Goal: Information Seeking & Learning: Understand process/instructions

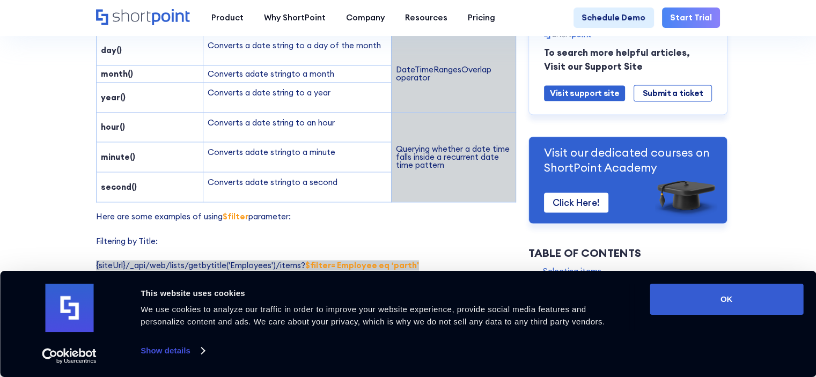
scroll to position [1609, 0]
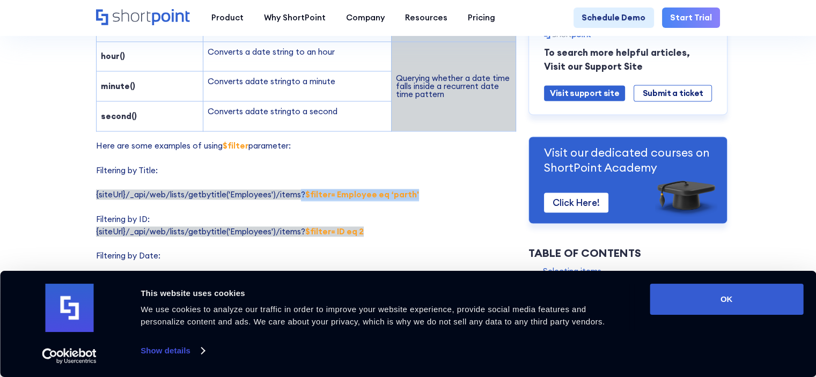
drag, startPoint x: 298, startPoint y: 182, endPoint x: 414, endPoint y: 180, distance: 115.8
click at [414, 180] on p "Here are some examples of using $filter parameter: Filtering by Title: {siteUrl…" at bounding box center [306, 305] width 420 height 330
copy span "? $filter= Employee eq ‘parth'"
click at [359, 198] on p "Here are some examples of using $filter parameter: Filtering by Title: {siteUrl…" at bounding box center [306, 305] width 420 height 330
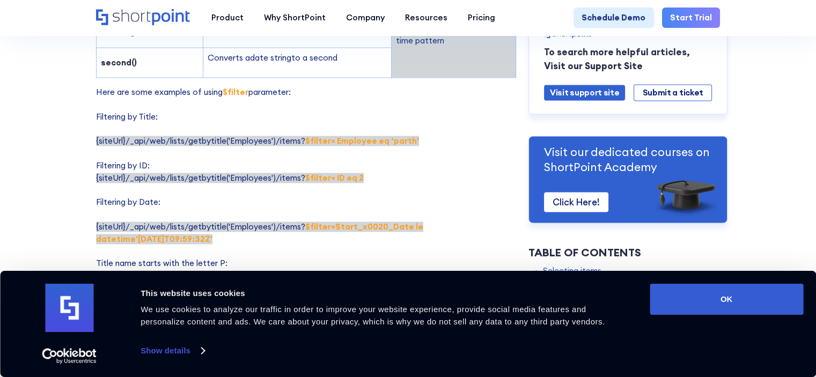
click at [375, 205] on p "Here are some examples of using $filter parameter: Filtering by Title: {siteUrl…" at bounding box center [306, 251] width 420 height 330
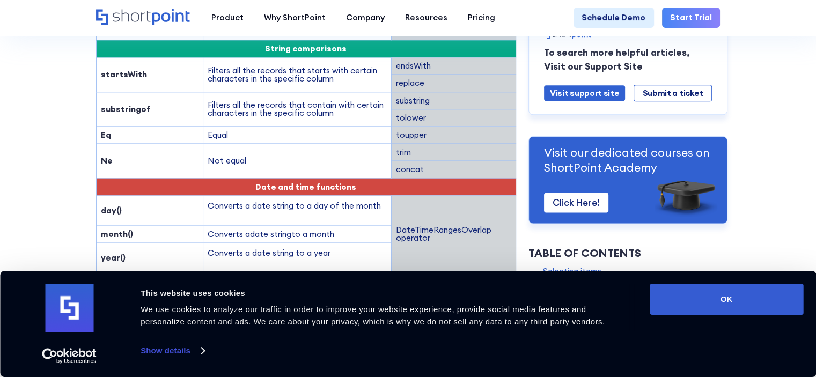
scroll to position [1340, 0]
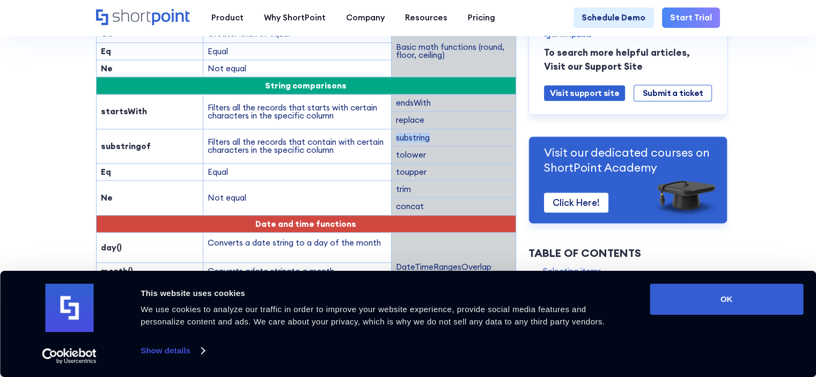
drag, startPoint x: 431, startPoint y: 123, endPoint x: 393, endPoint y: 122, distance: 37.6
click at [393, 129] on td "substring" at bounding box center [453, 137] width 124 height 17
copy td "substring"
drag, startPoint x: 146, startPoint y: 129, endPoint x: 97, endPoint y: 134, distance: 49.6
click at [97, 134] on td "substringof" at bounding box center [149, 146] width 107 height 34
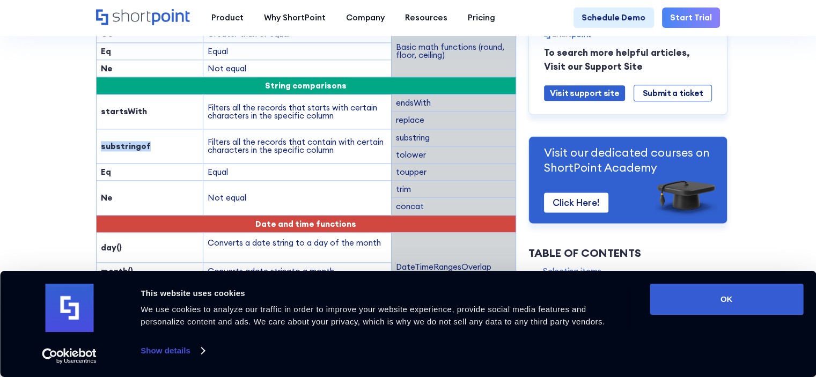
copy strong "substringof"
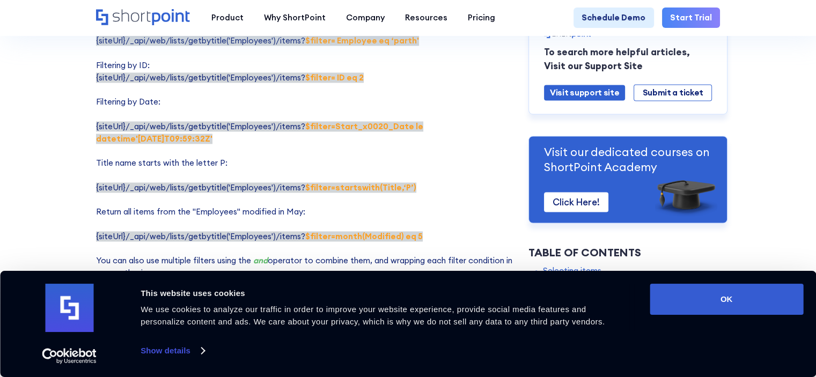
scroll to position [1769, 0]
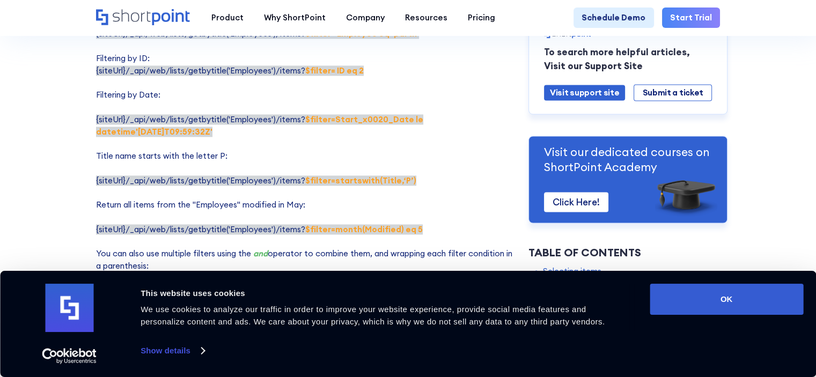
click at [404, 175] on strong "$filter=startswith(Title,‘P’)" at bounding box center [360, 180] width 111 height 10
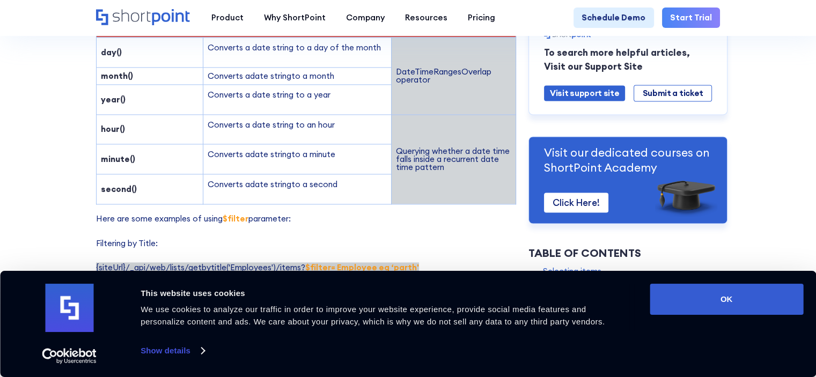
scroll to position [1555, 0]
